Goal: Check status

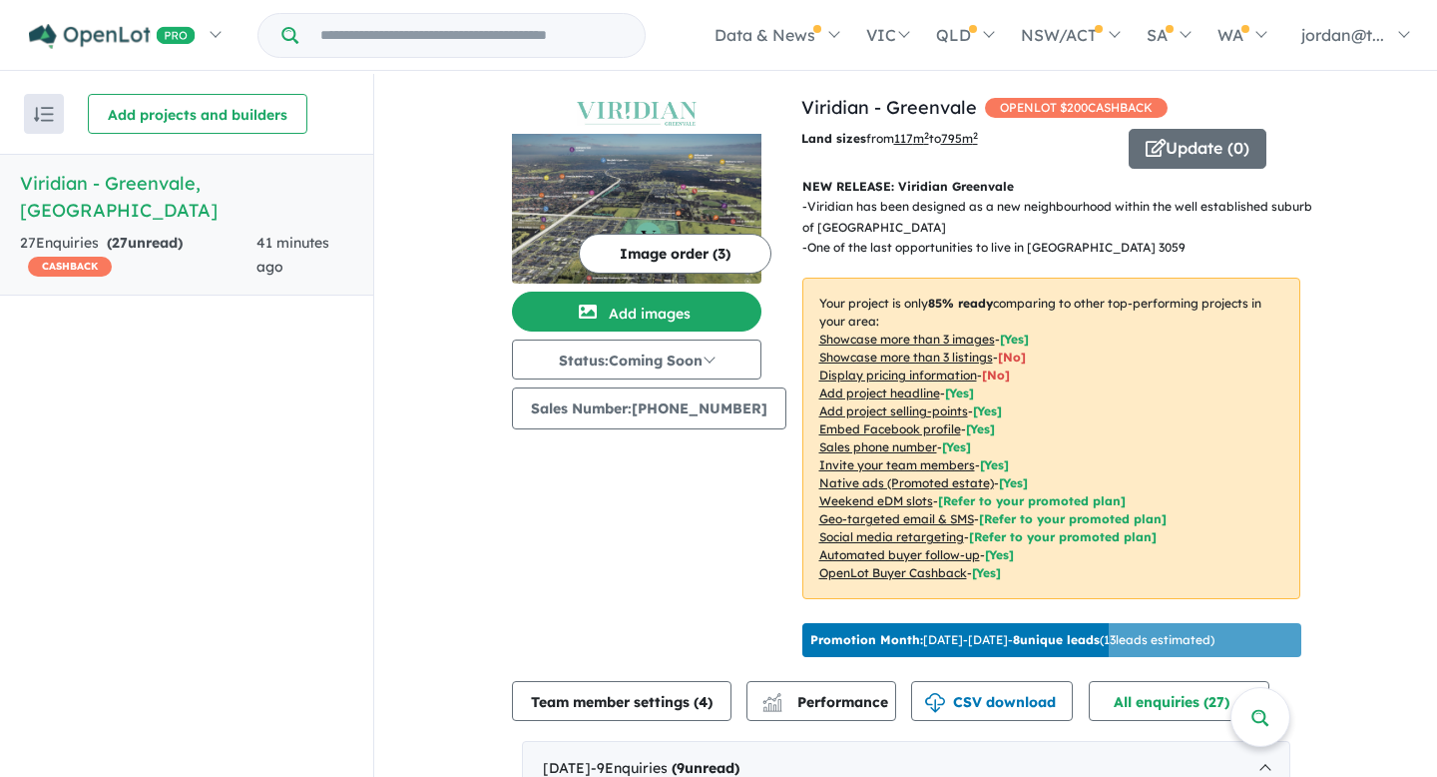
click at [315, 232] on div "41 minutes ago" at bounding box center [305, 256] width 97 height 48
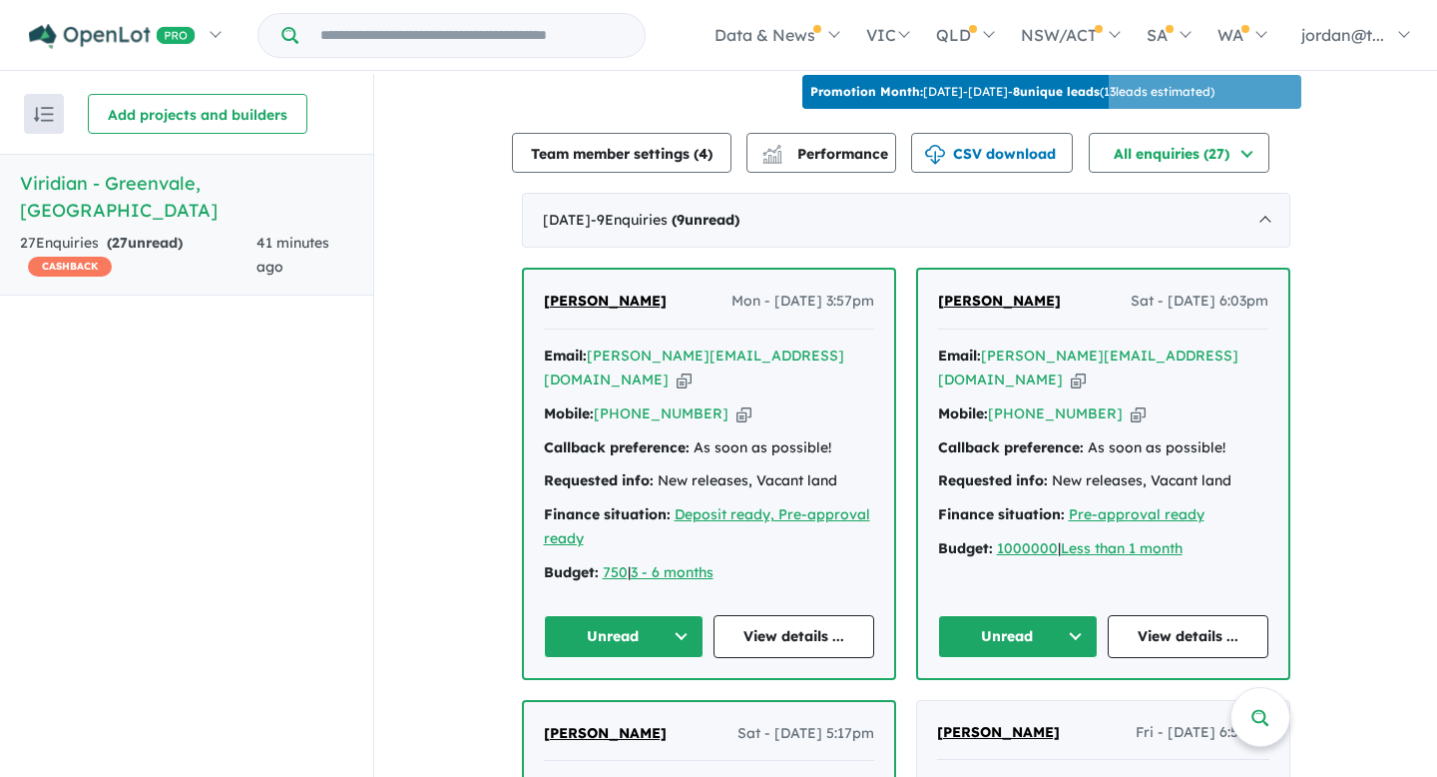
scroll to position [556, 0]
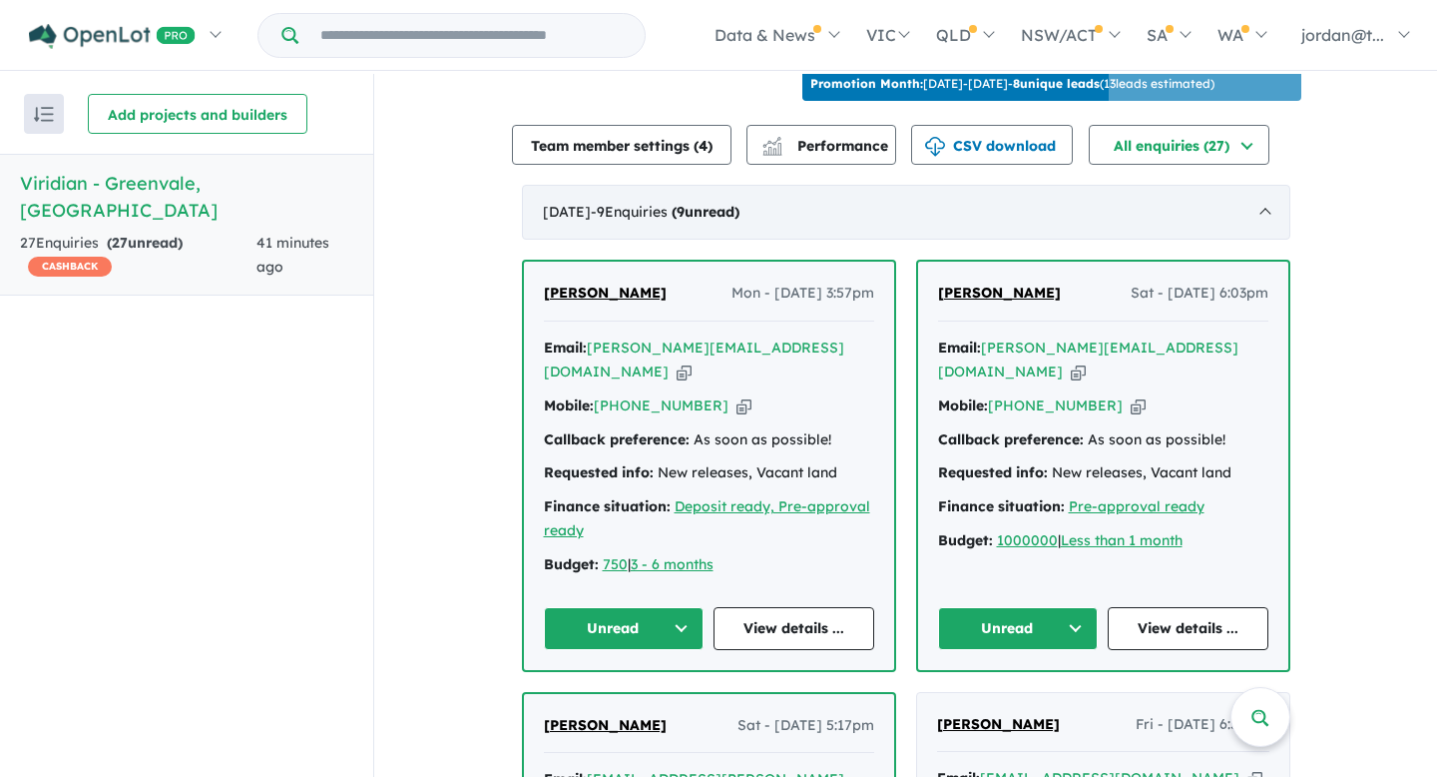
click at [678, 241] on div "[DATE] - 9 Enquir ies ( 9 unread)" at bounding box center [906, 213] width 769 height 56
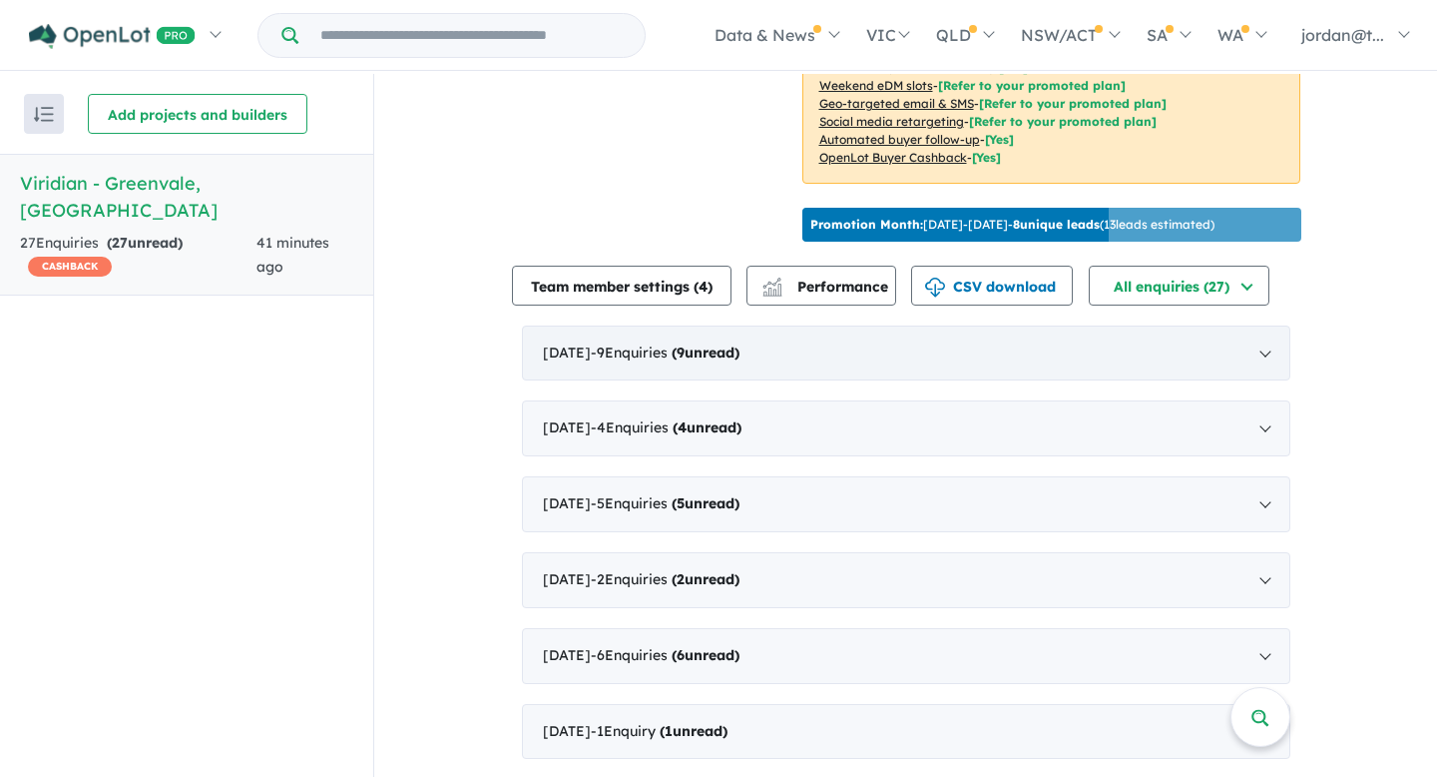
scroll to position [2, 0]
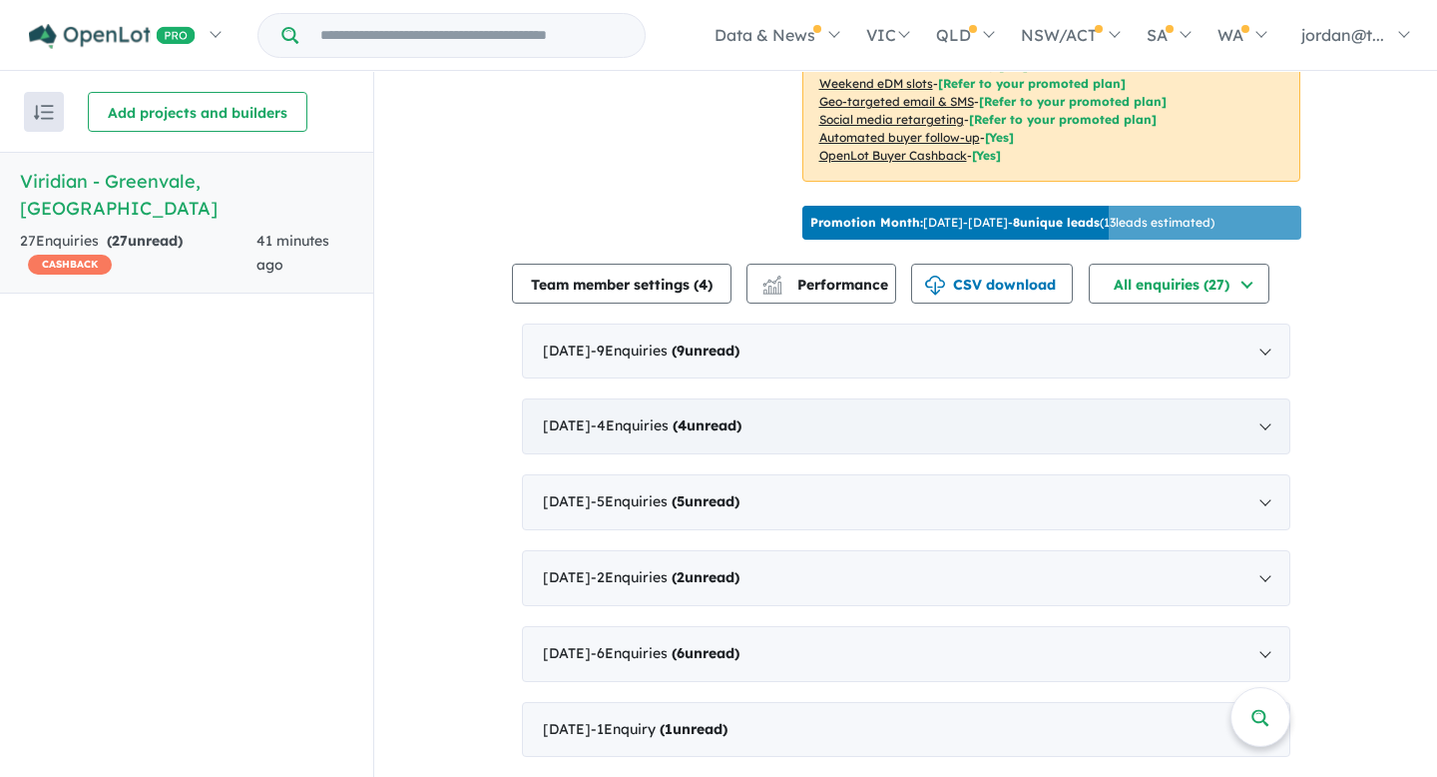
click at [805, 443] on div "[DATE] - 4 Enquir ies ( 4 unread)" at bounding box center [906, 426] width 769 height 56
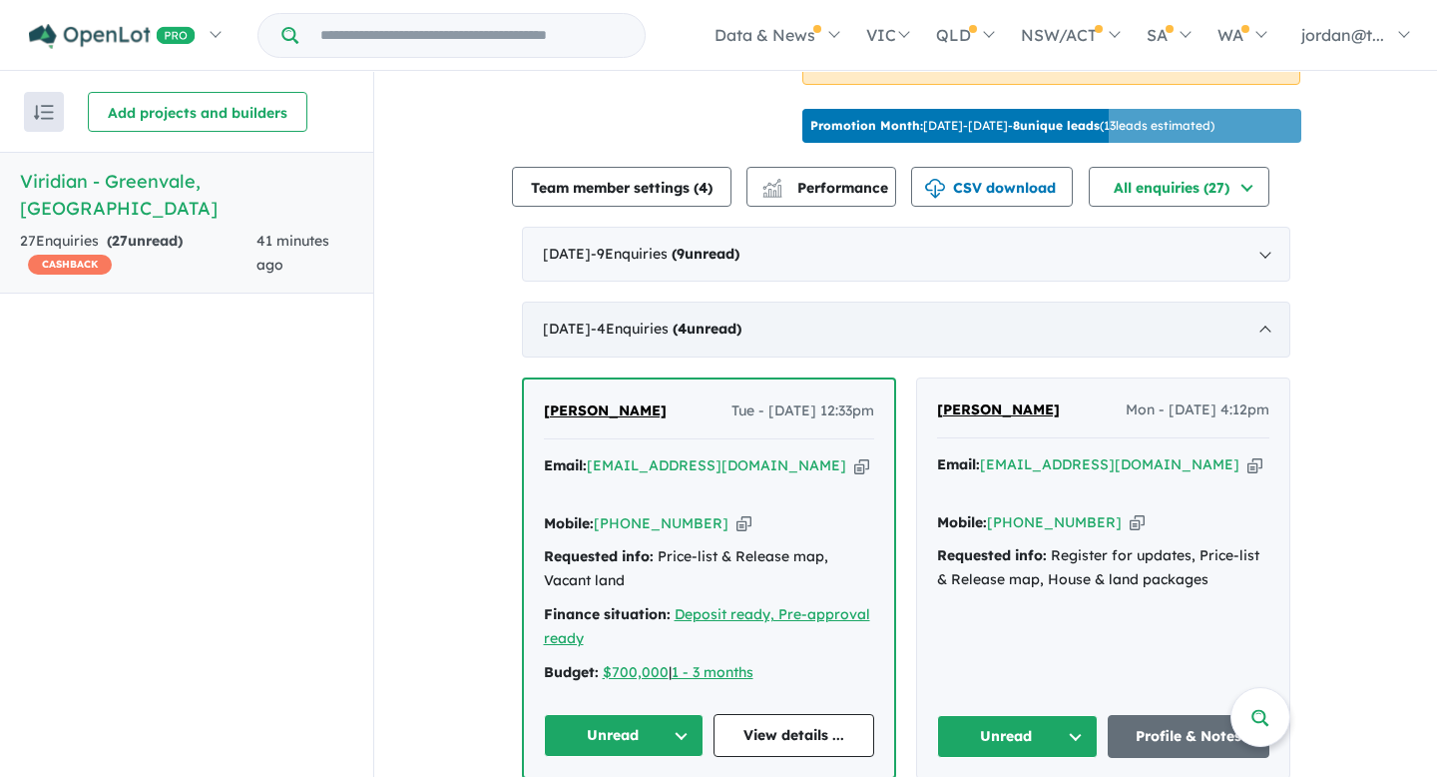
scroll to position [556, 0]
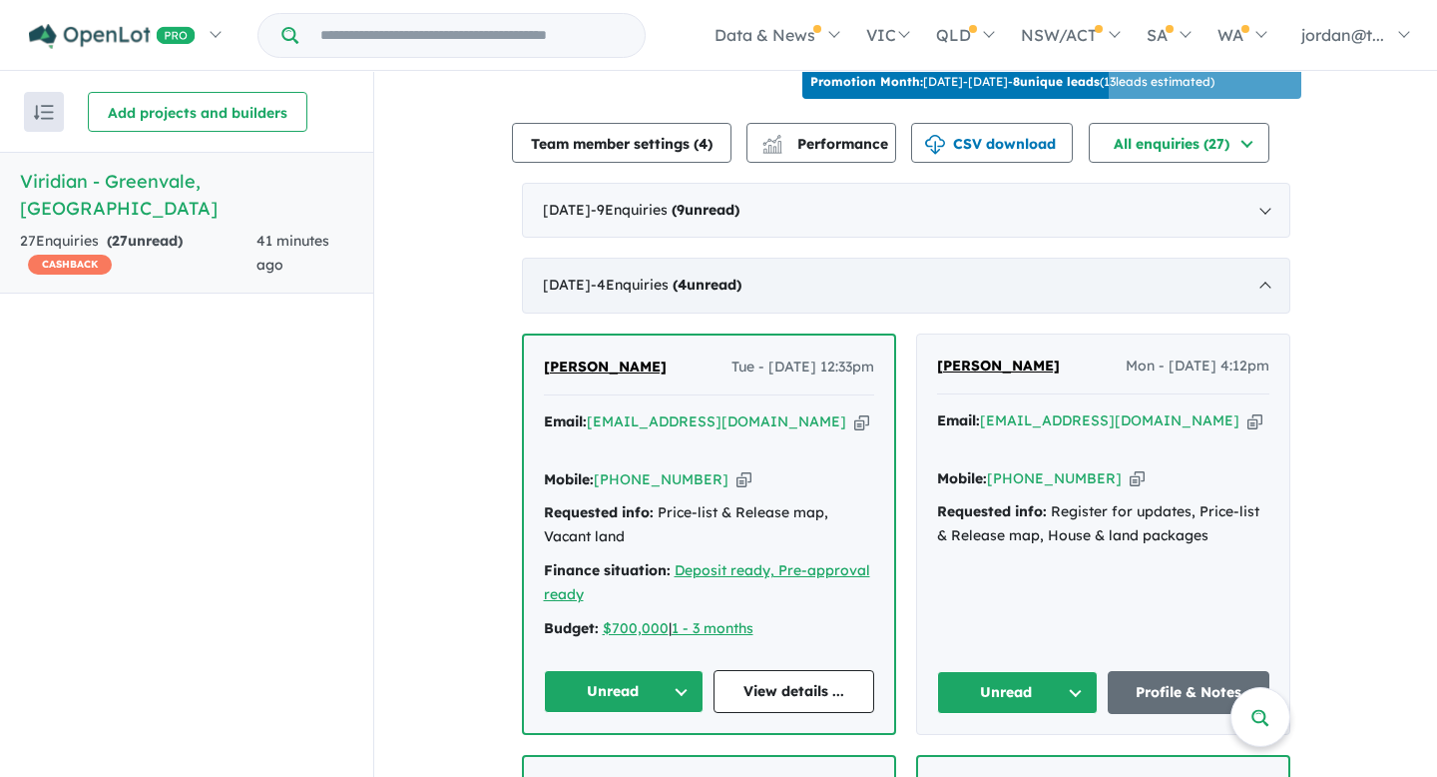
click at [822, 313] on div "[DATE] - 4 Enquir ies ( 4 unread)" at bounding box center [906, 286] width 769 height 56
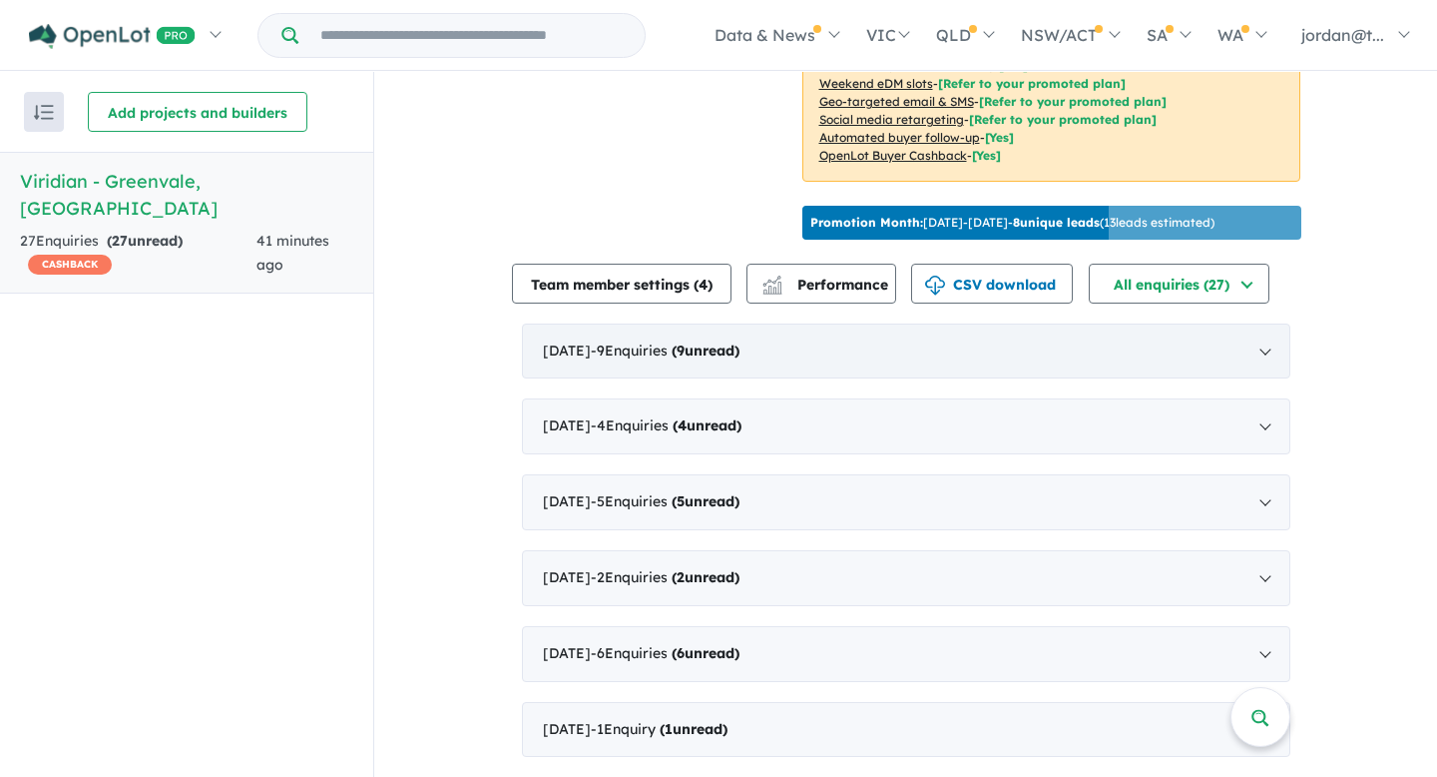
scroll to position [0, 0]
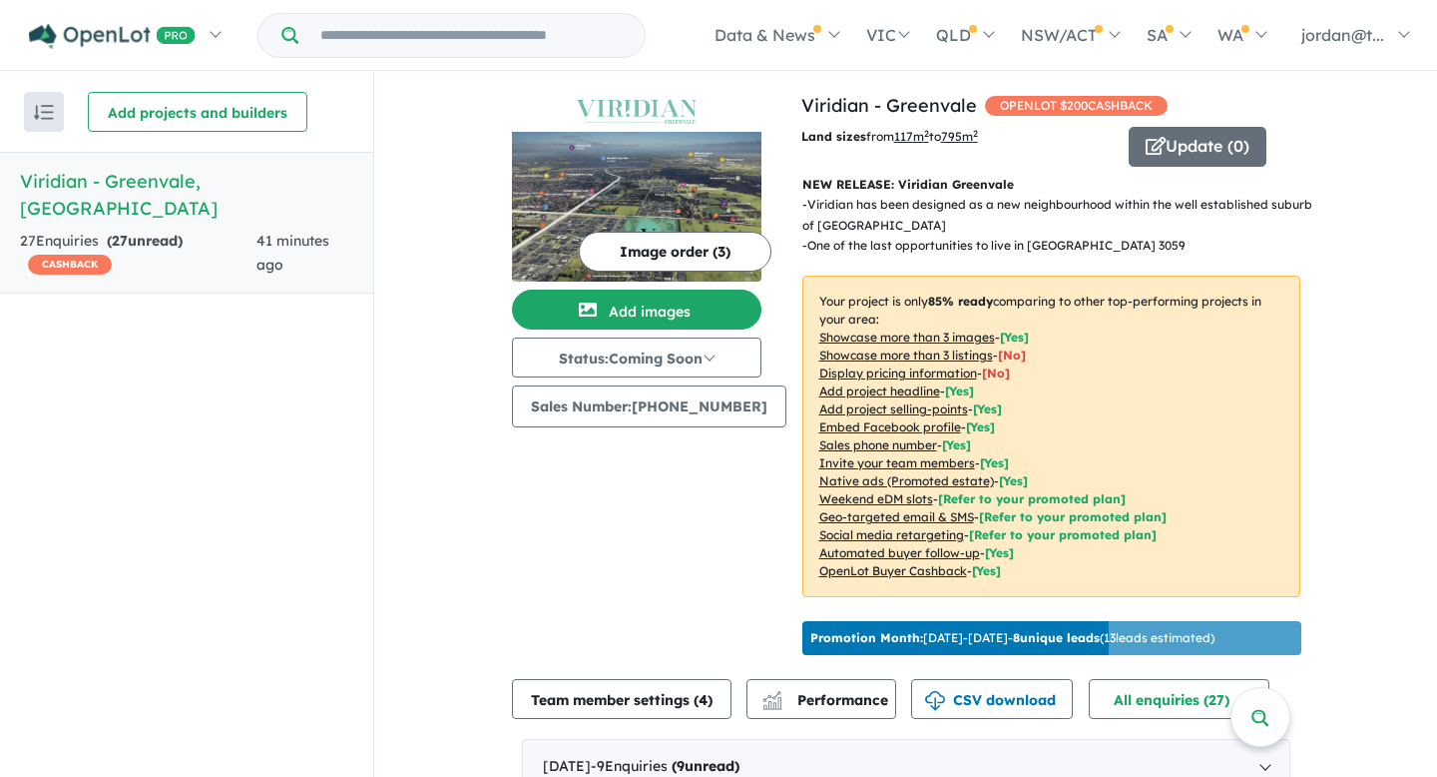
click at [40, 113] on img "button" at bounding box center [44, 112] width 20 height 15
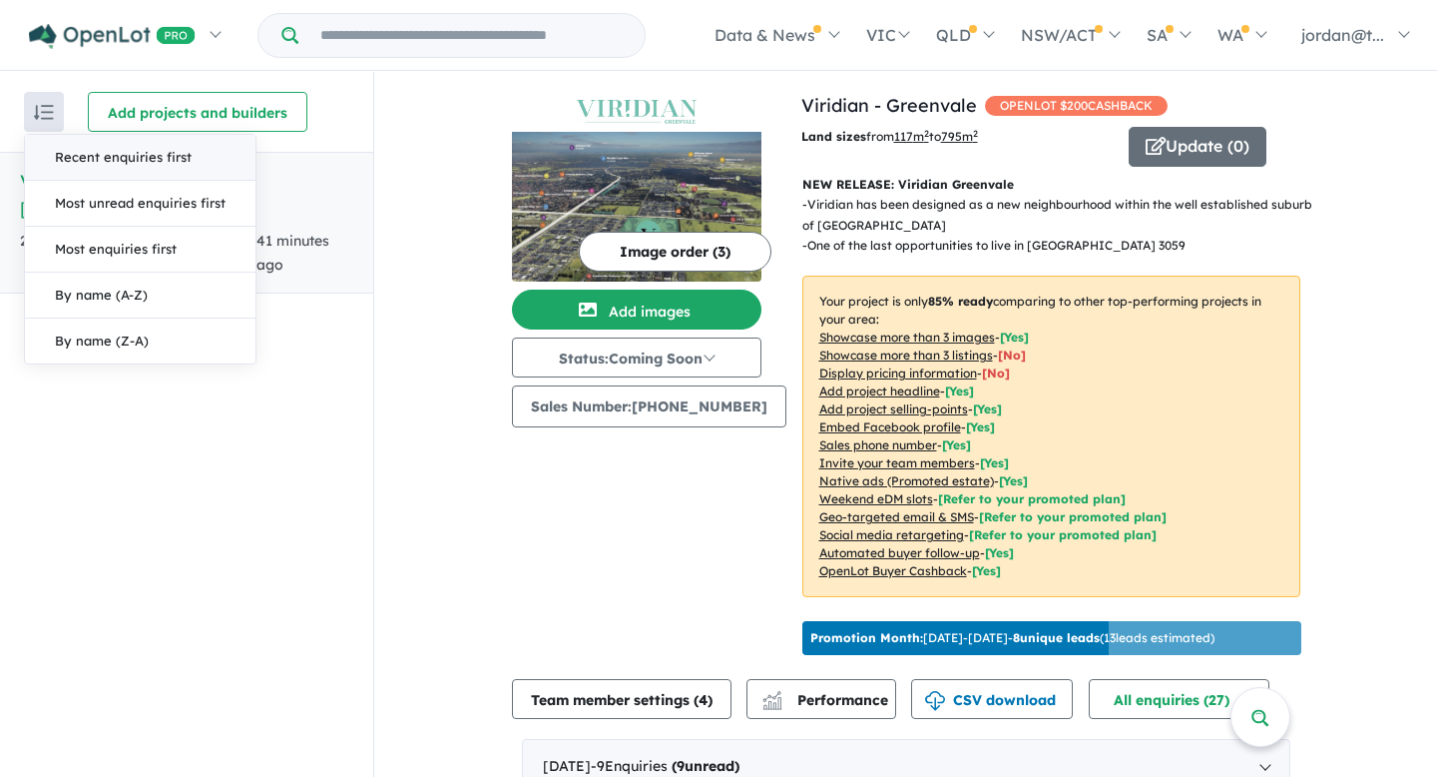
click at [40, 113] on img "button" at bounding box center [44, 112] width 20 height 15
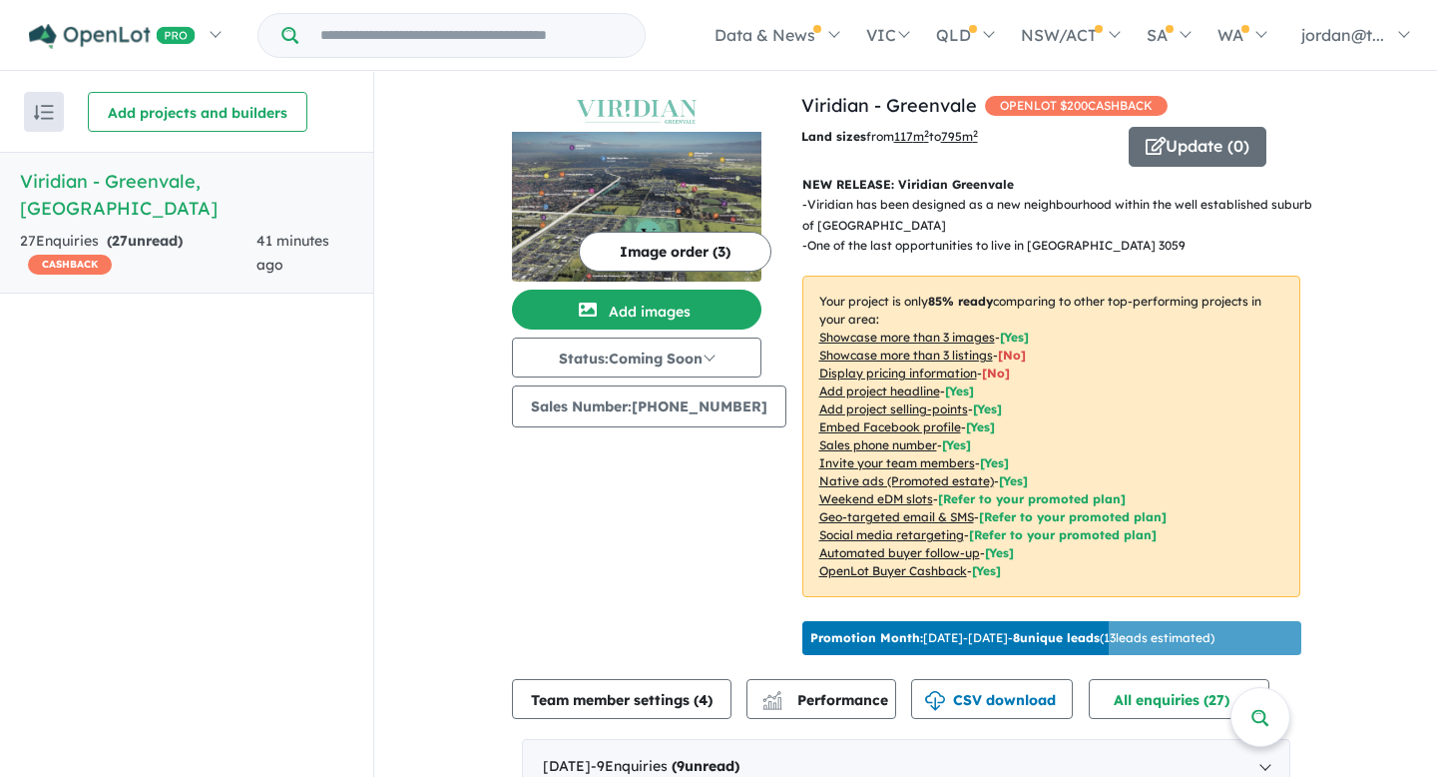
click at [195, 182] on h5 "Viridian - [GEOGRAPHIC_DATA] , [GEOGRAPHIC_DATA]" at bounding box center [186, 195] width 333 height 54
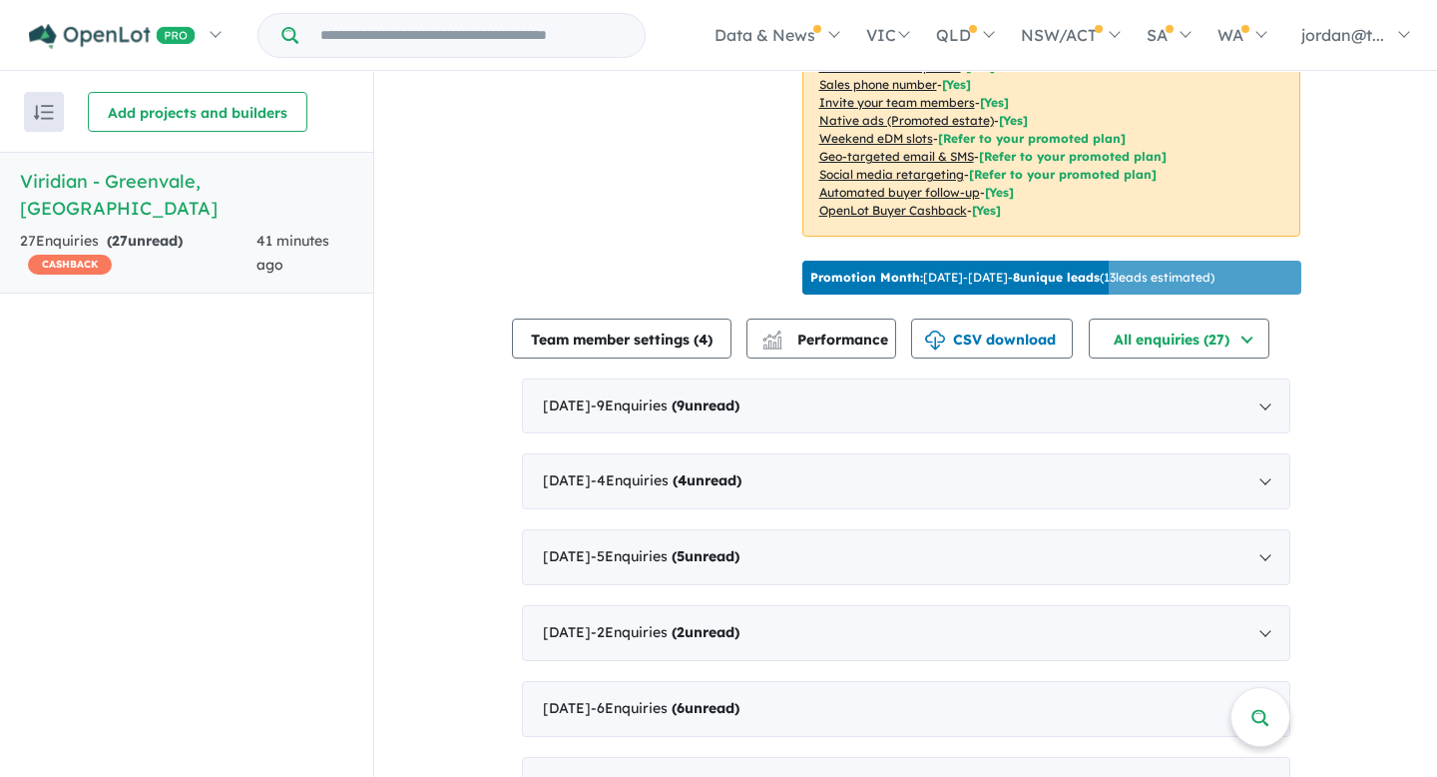
scroll to position [370, 0]
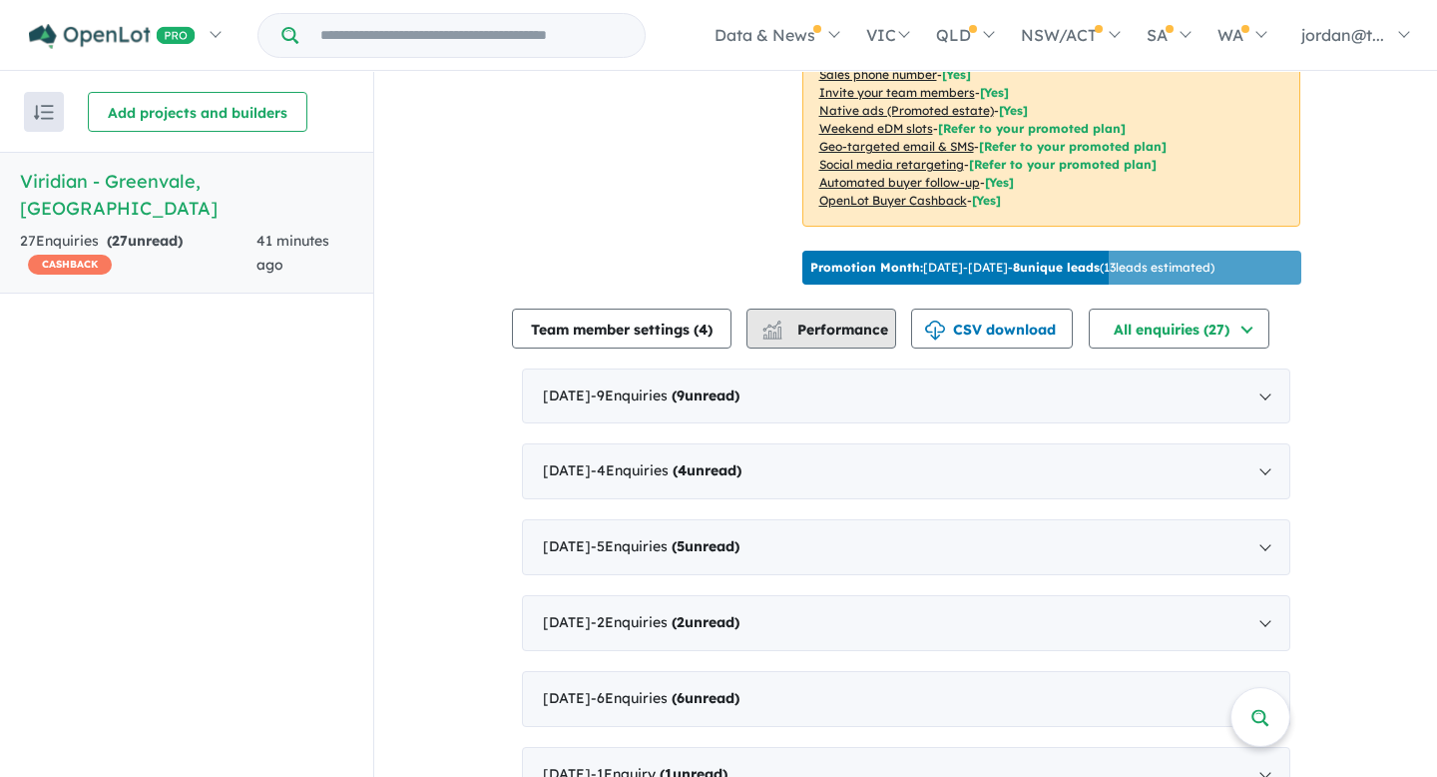
click at [820, 338] on span "Performance" at bounding box center [827, 329] width 123 height 18
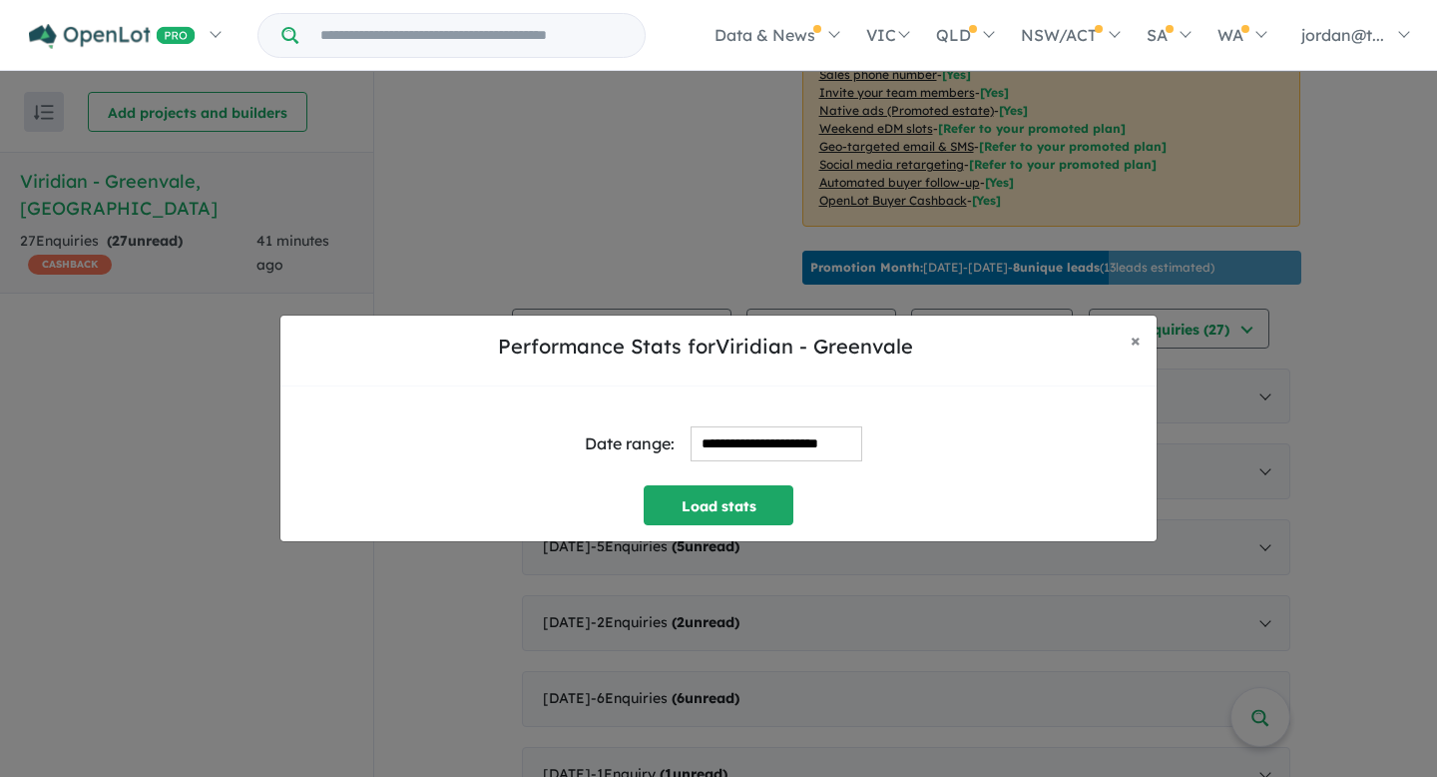
click at [806, 432] on input "**********" at bounding box center [777, 443] width 172 height 35
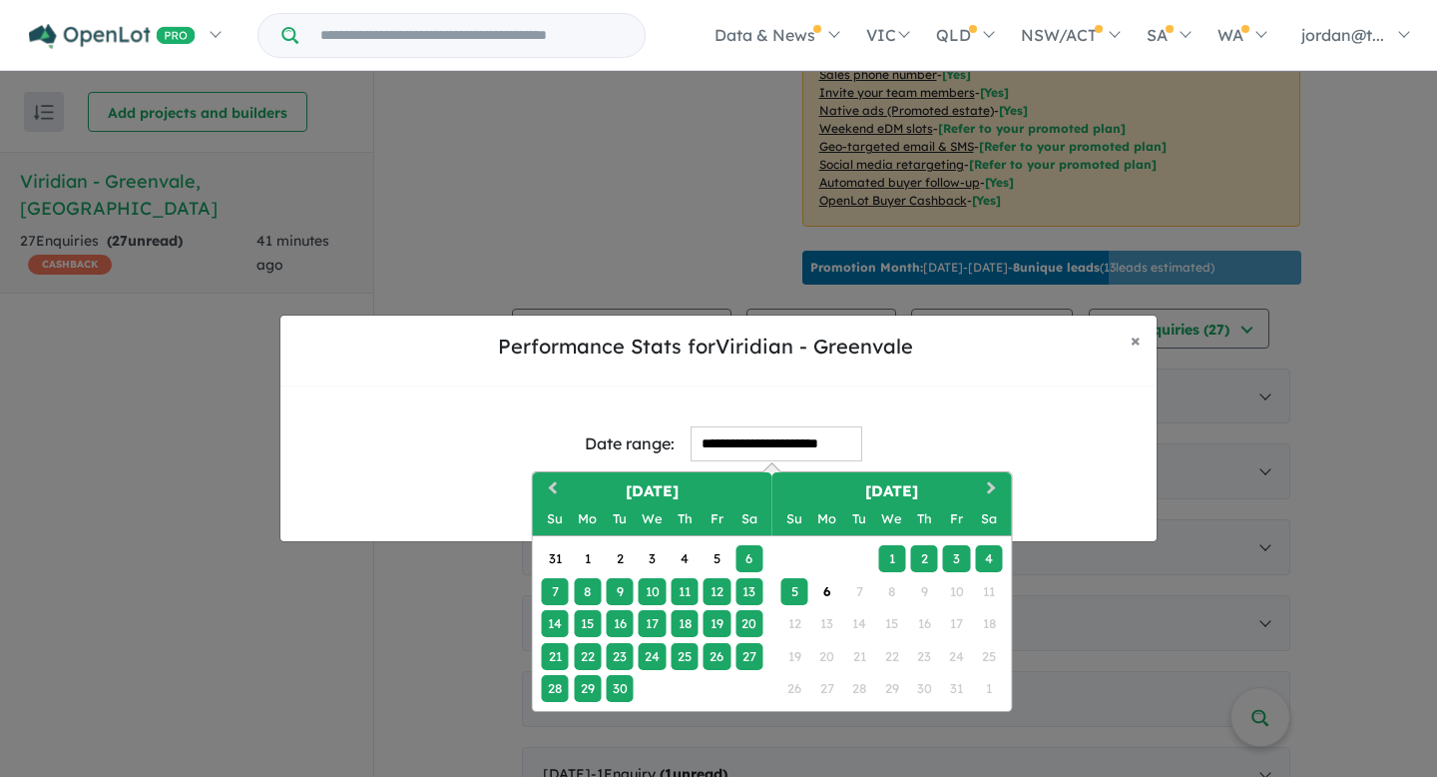
click at [675, 655] on div "25" at bounding box center [684, 656] width 27 height 27
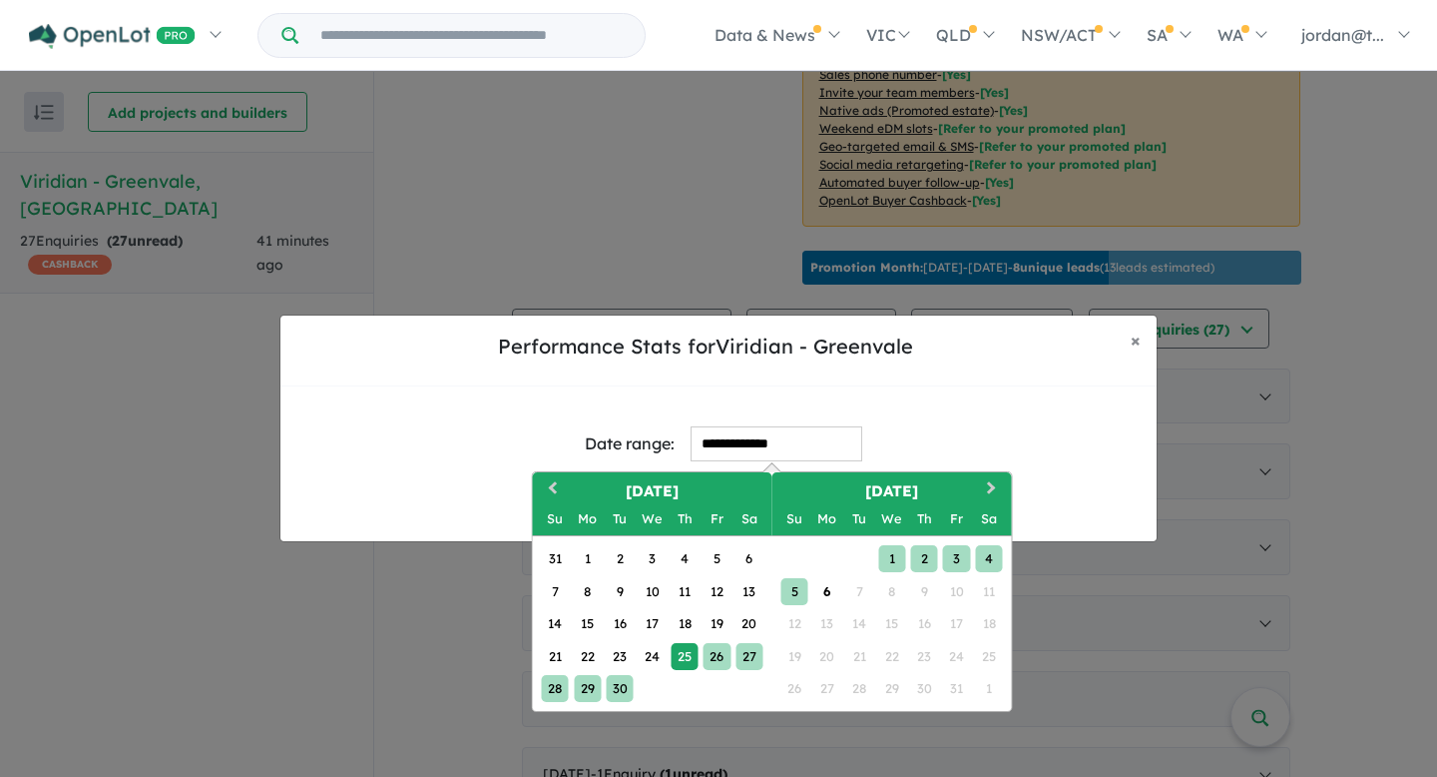
click at [796, 593] on div "5" at bounding box center [795, 591] width 27 height 27
type input "**********"
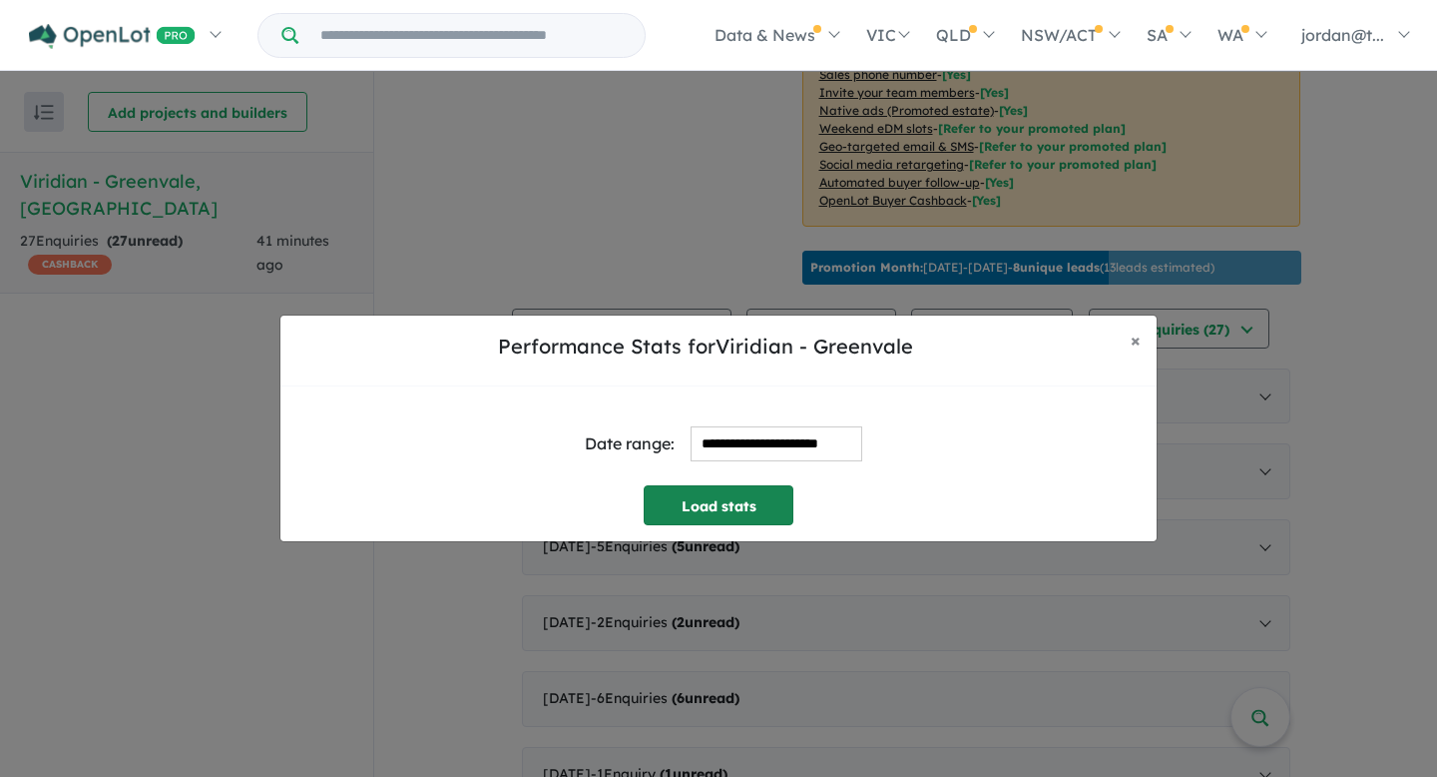
click at [760, 504] on button "Load stats" at bounding box center [719, 505] width 150 height 40
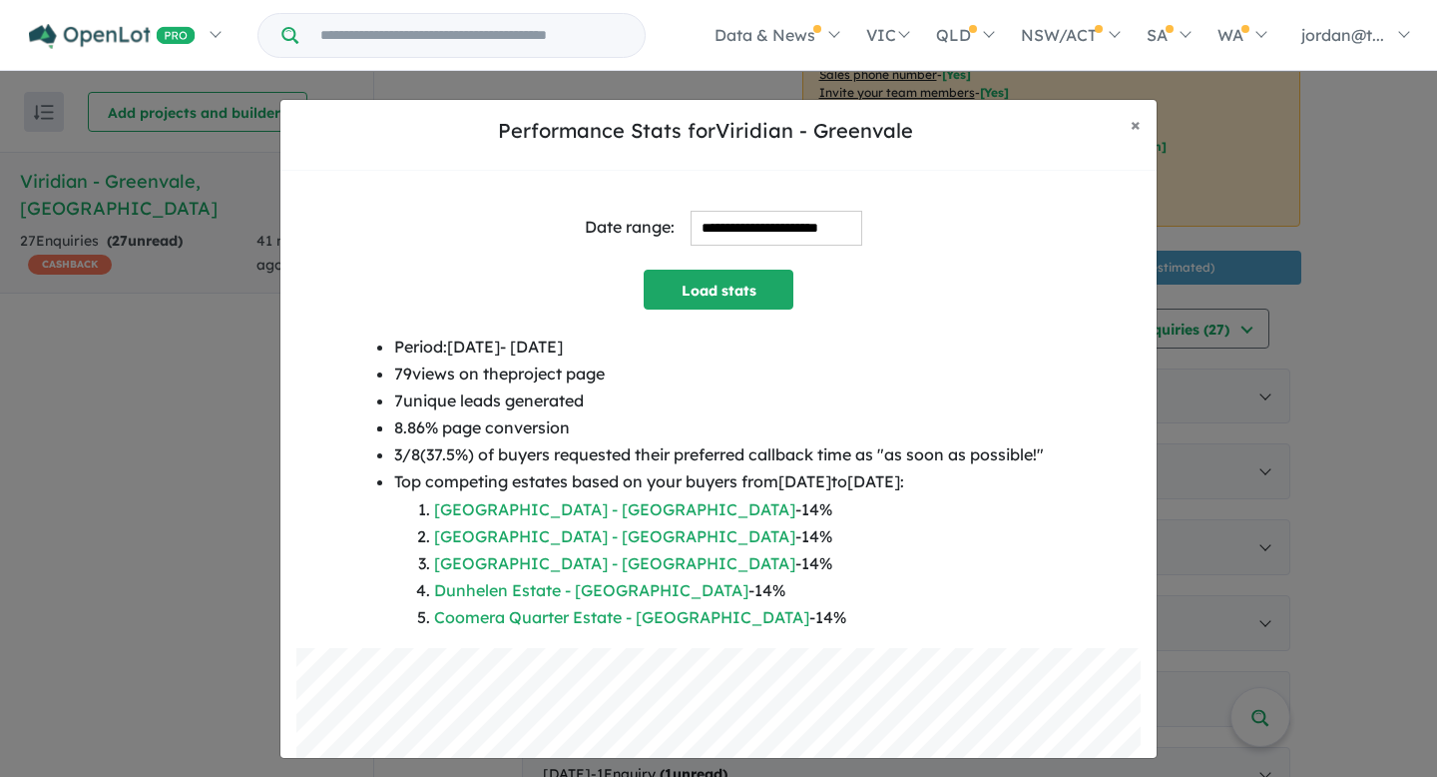
drag, startPoint x: 602, startPoint y: 400, endPoint x: 333, endPoint y: 396, distance: 268.5
click at [333, 396] on div "Period: [DATE] - [DATE] 79 views on the project page 7 unique leads generated 8…" at bounding box center [718, 490] width 844 height 314
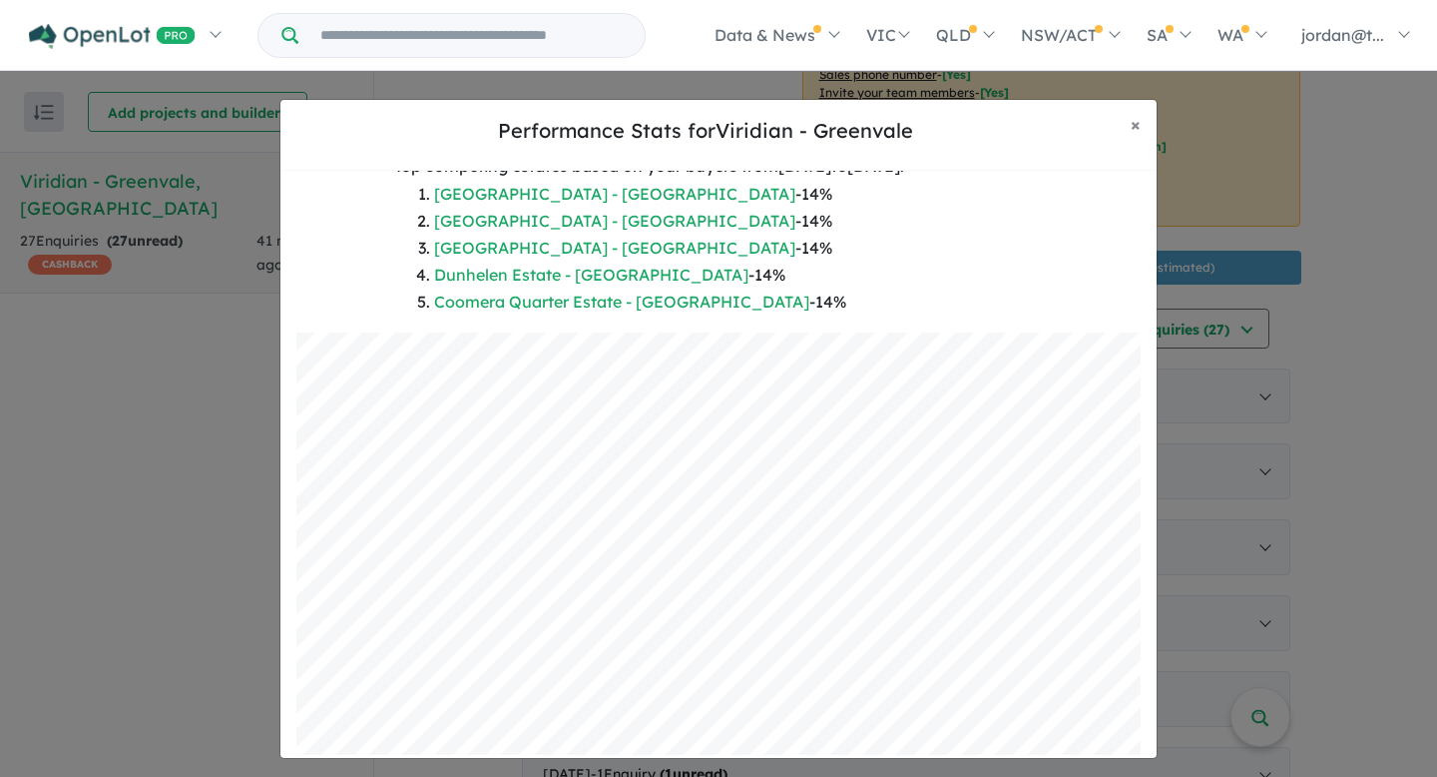
scroll to position [328, 0]
